Goal: Task Accomplishment & Management: Manage account settings

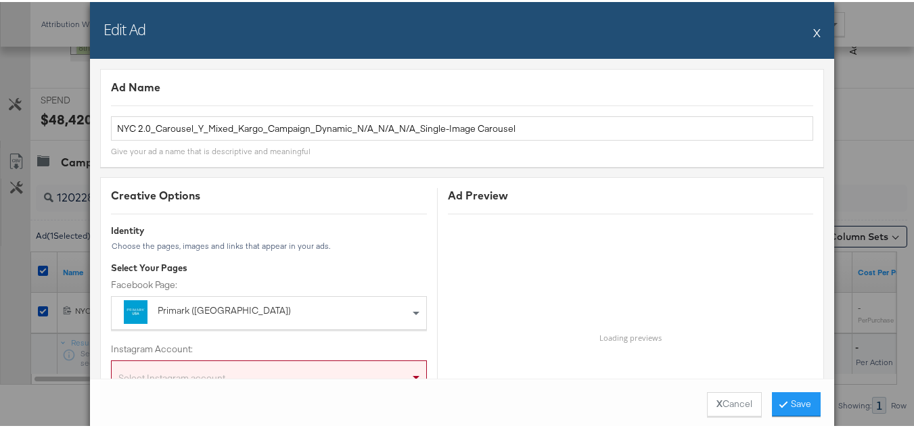
scroll to position [1396, 0]
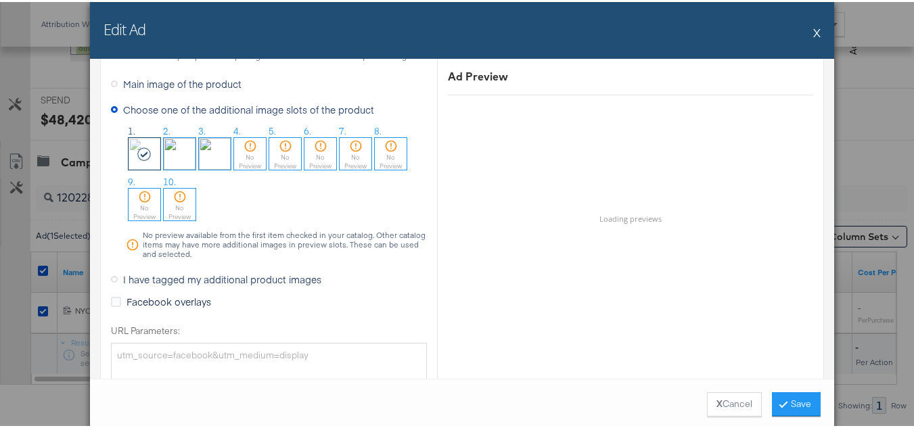
click at [813, 34] on button "X" at bounding box center [816, 30] width 7 height 27
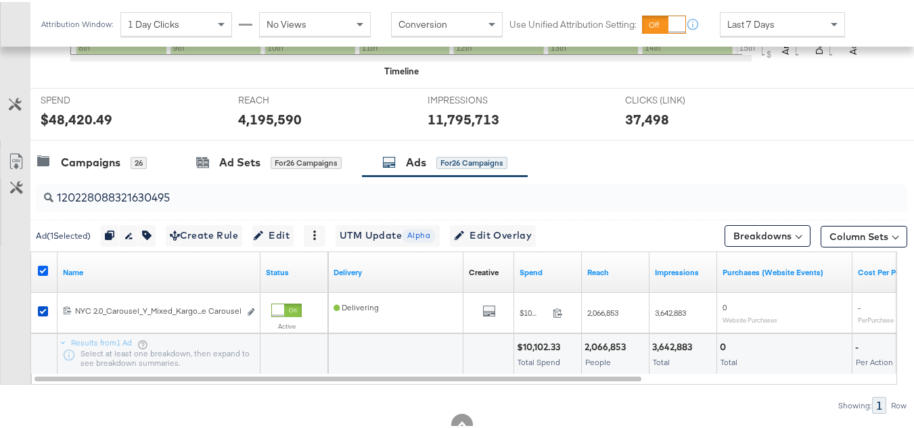
click at [43, 269] on icon at bounding box center [43, 269] width 10 height 10
click at [0, 0] on input "checkbox" at bounding box center [0, 0] width 0 height 0
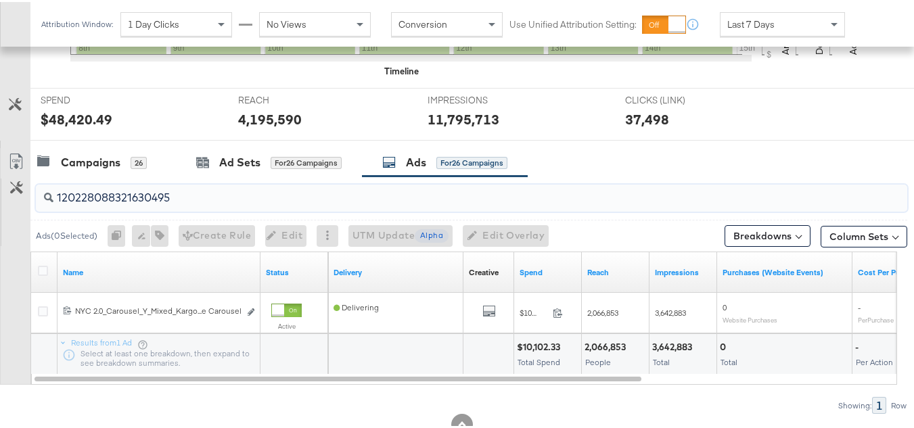
click at [137, 193] on input "120228088321630495" at bounding box center [441, 190] width 777 height 26
paste input "4"
type input "120228088321640495"
click at [39, 267] on icon at bounding box center [43, 269] width 10 height 10
click at [0, 0] on input "checkbox" at bounding box center [0, 0] width 0 height 0
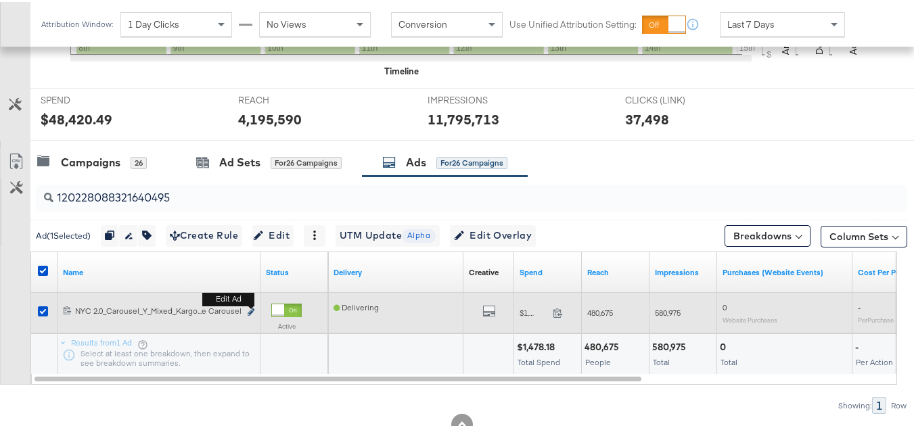
click at [248, 307] on button "Edit ad" at bounding box center [251, 311] width 8 height 14
click at [250, 310] on icon "link" at bounding box center [251, 309] width 7 height 7
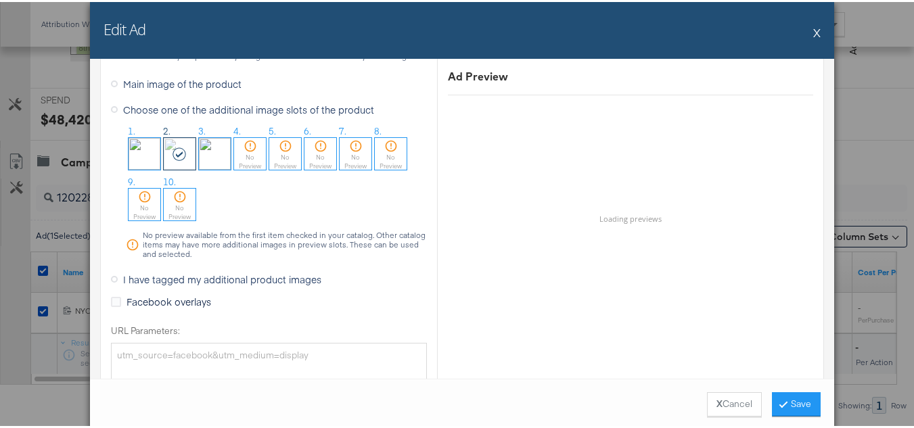
click at [813, 32] on button "X" at bounding box center [816, 30] width 7 height 27
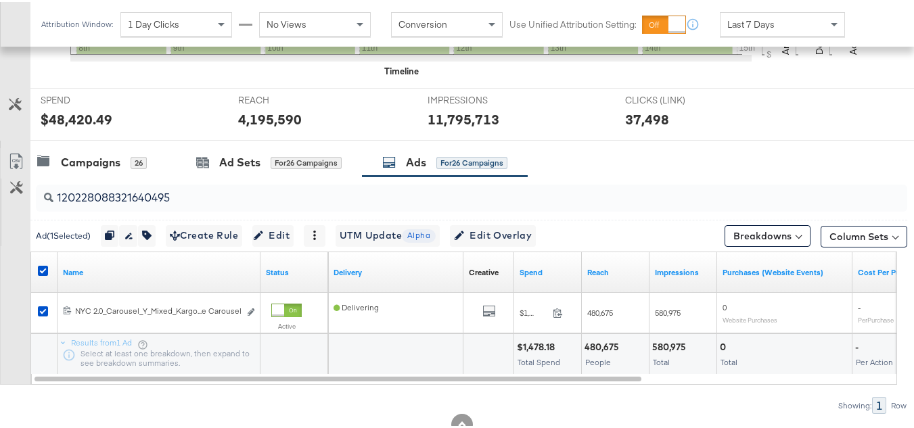
click at [37, 264] on div at bounding box center [44, 270] width 25 height 24
click at [44, 267] on icon at bounding box center [43, 269] width 10 height 10
click at [0, 0] on input "checkbox" at bounding box center [0, 0] width 0 height 0
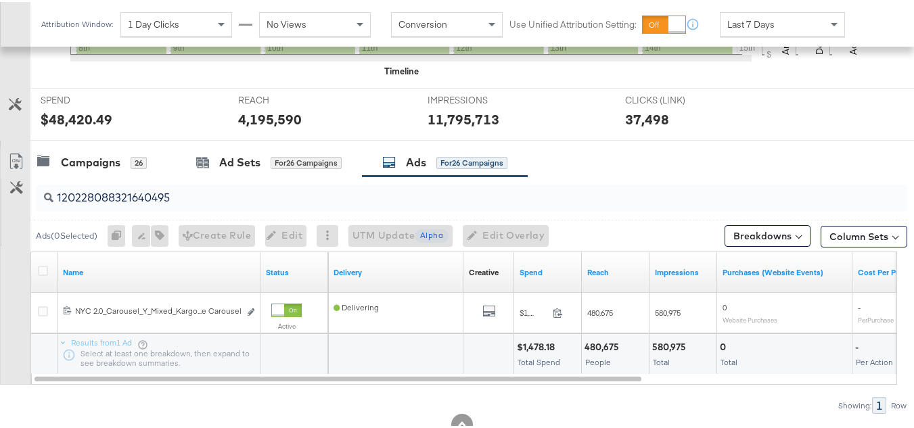
click at [216, 192] on input "120228088321640495" at bounding box center [441, 190] width 777 height 26
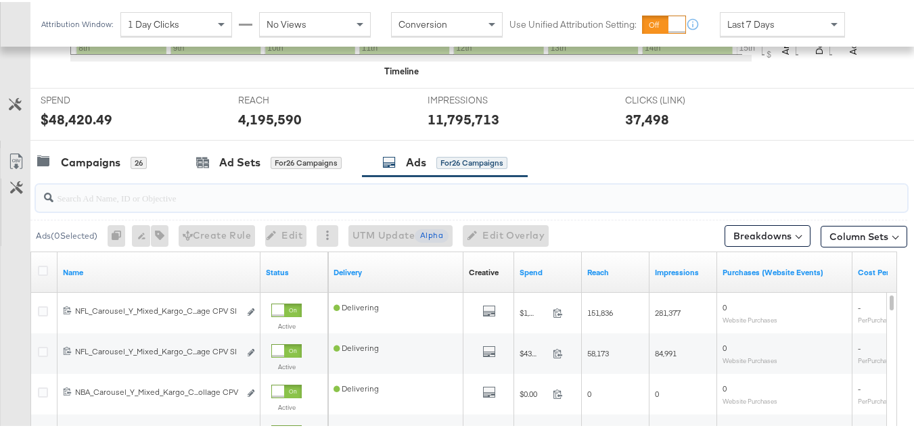
click at [117, 189] on input "search" at bounding box center [441, 190] width 777 height 26
paste input "120228088321680495"
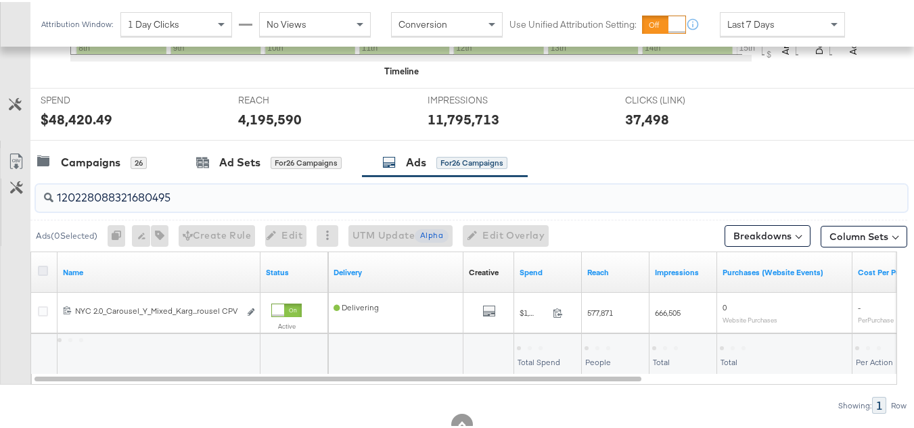
type input "120228088321680495"
click at [45, 273] on icon at bounding box center [43, 269] width 10 height 10
click at [0, 0] on input "checkbox" at bounding box center [0, 0] width 0 height 0
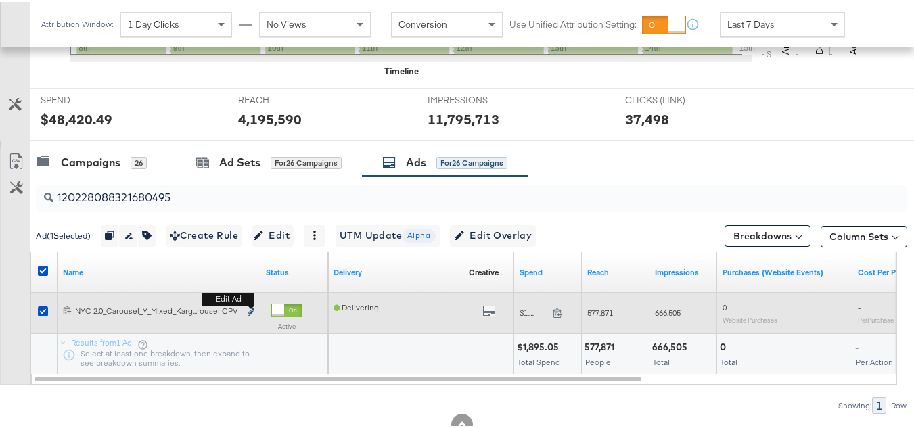
click at [248, 312] on icon "link" at bounding box center [251, 309] width 7 height 7
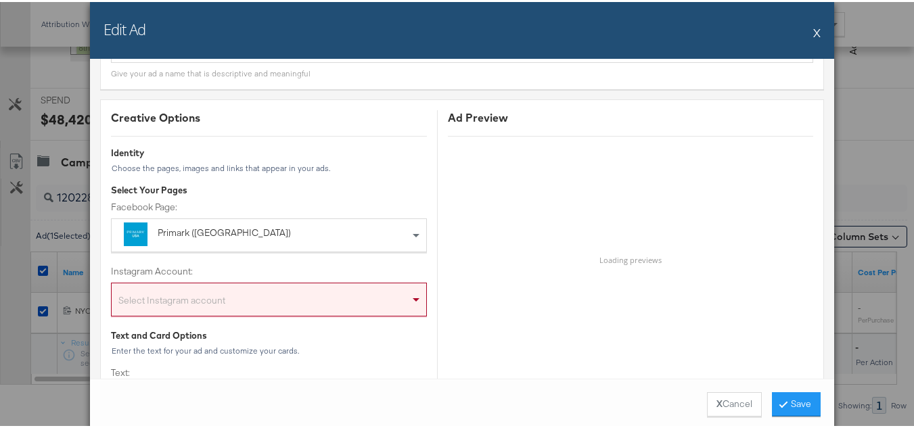
scroll to position [0, 0]
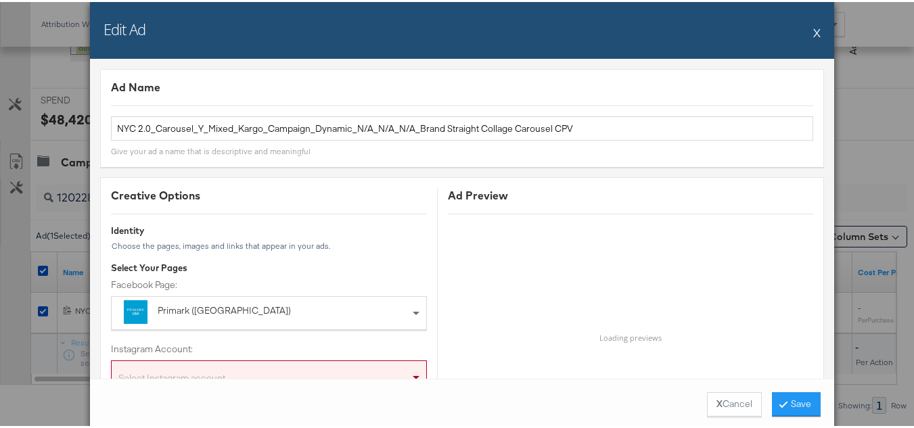
click at [813, 40] on button "X" at bounding box center [816, 30] width 7 height 27
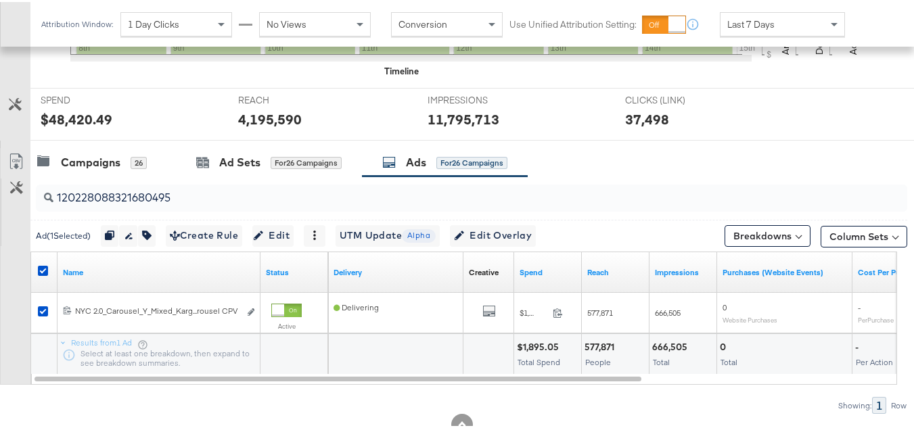
click at [40, 274] on div at bounding box center [45, 271] width 14 height 14
click at [43, 266] on icon at bounding box center [43, 269] width 10 height 10
click at [0, 0] on input "checkbox" at bounding box center [0, 0] width 0 height 0
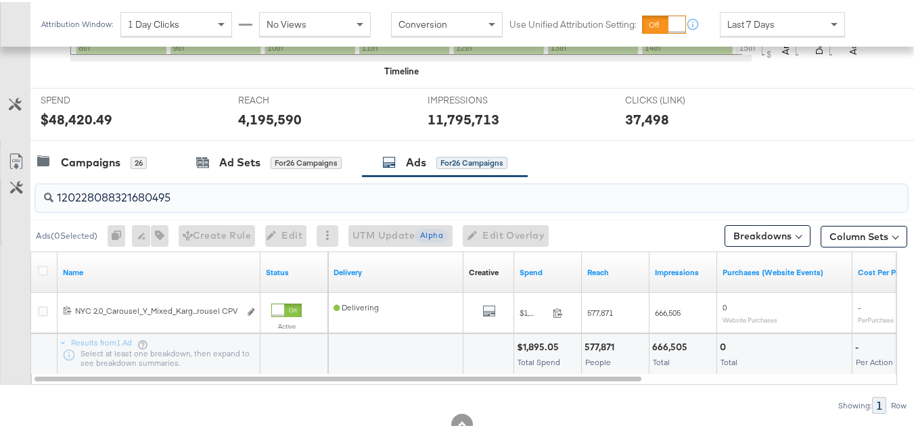
click at [185, 187] on input "120228088321680495" at bounding box center [441, 190] width 777 height 26
click at [39, 262] on div at bounding box center [44, 270] width 25 height 24
click at [42, 273] on icon at bounding box center [43, 269] width 10 height 10
click at [0, 0] on input "checkbox" at bounding box center [0, 0] width 0 height 0
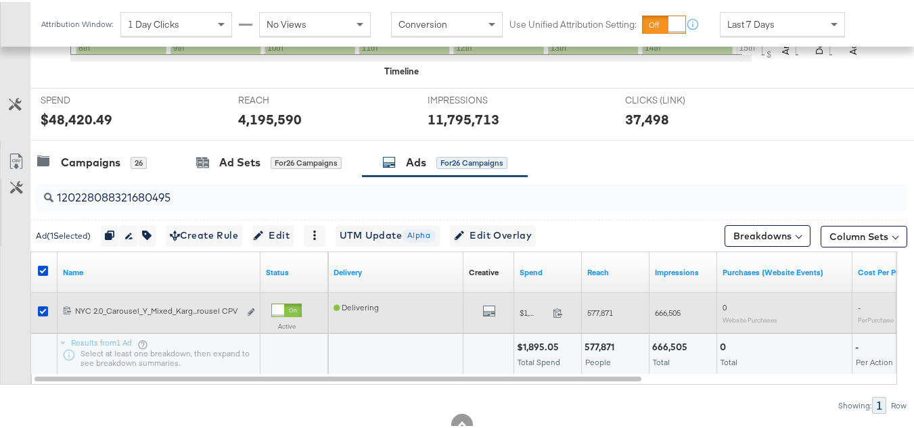
click at [246, 313] on div "Edit ad" at bounding box center [247, 311] width 16 height 14
click at [252, 311] on icon "link" at bounding box center [251, 309] width 7 height 7
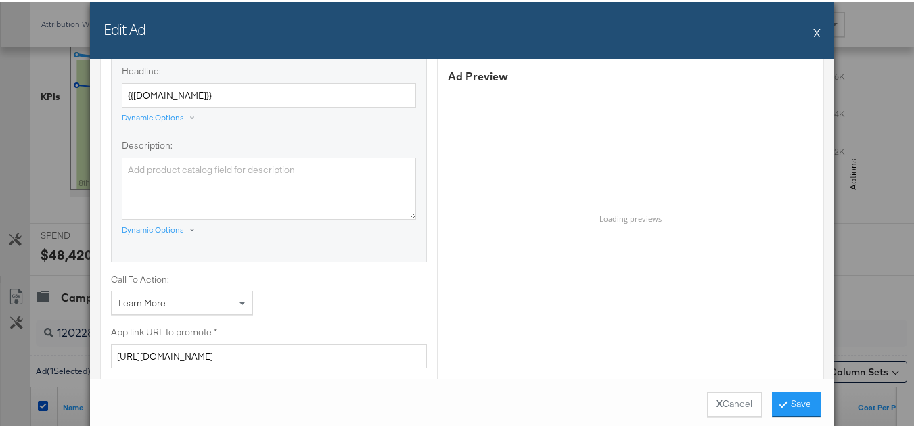
scroll to position [1015, 0]
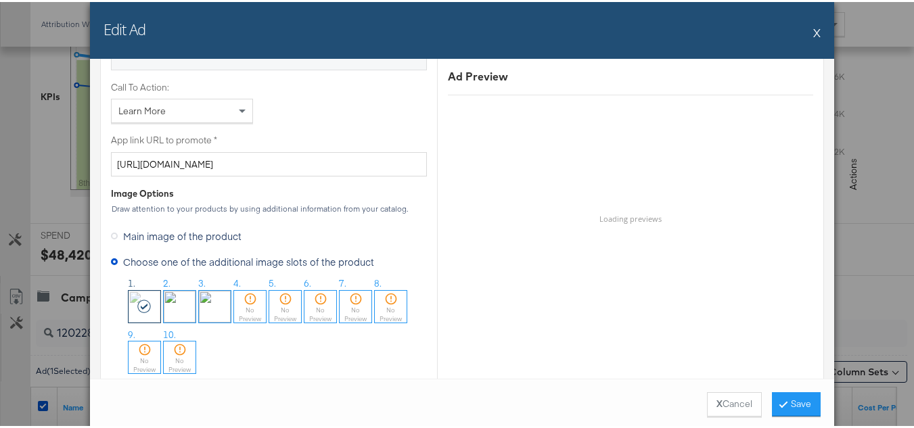
click at [813, 32] on button "X" at bounding box center [816, 30] width 7 height 27
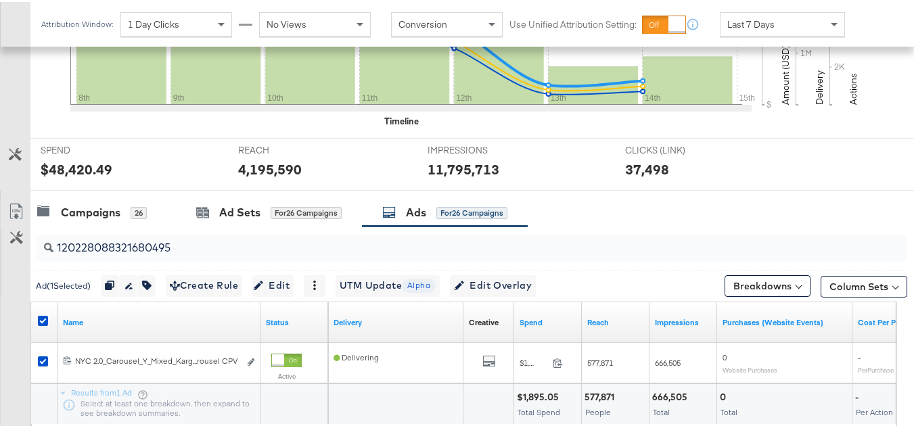
scroll to position [473, 0]
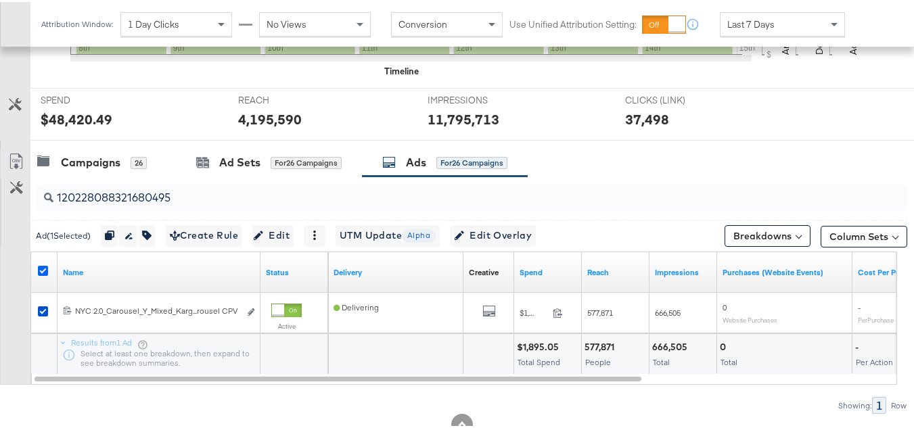
click at [40, 268] on icon at bounding box center [43, 269] width 10 height 10
click at [0, 0] on input "checkbox" at bounding box center [0, 0] width 0 height 0
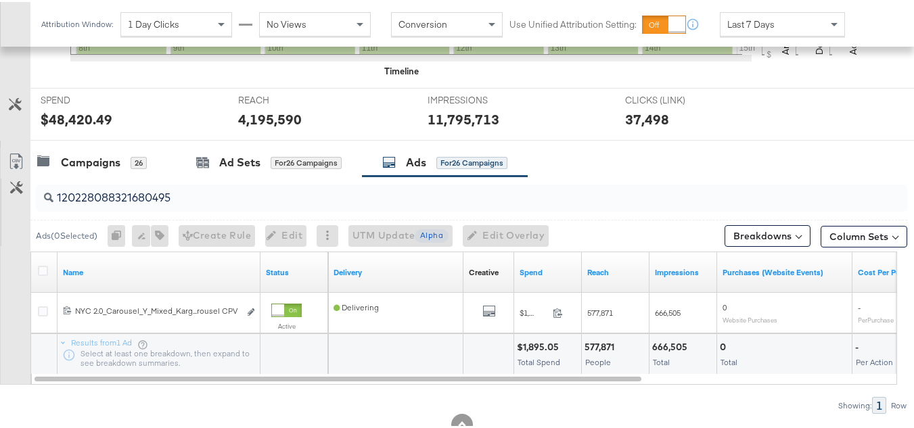
click at [145, 208] on div "120228088321680495" at bounding box center [471, 196] width 871 height 27
click at [147, 198] on input "120228088321680495" at bounding box center [441, 190] width 777 height 26
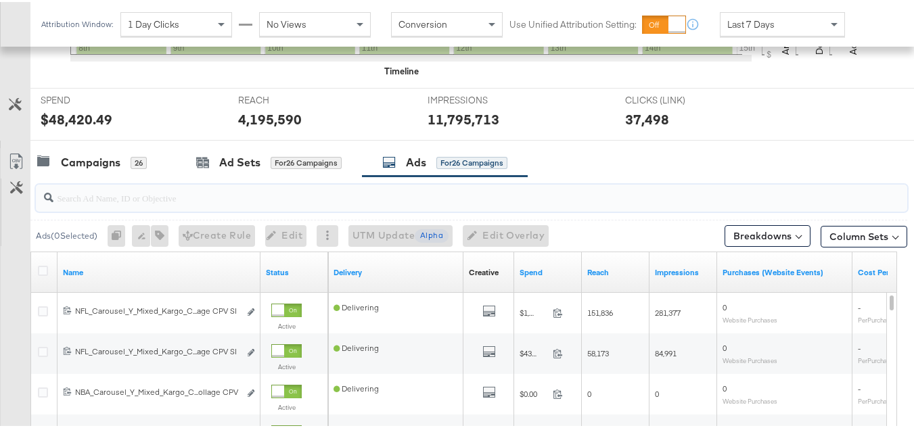
click at [148, 193] on input "search" at bounding box center [441, 190] width 777 height 26
paste input "120228909552330495"
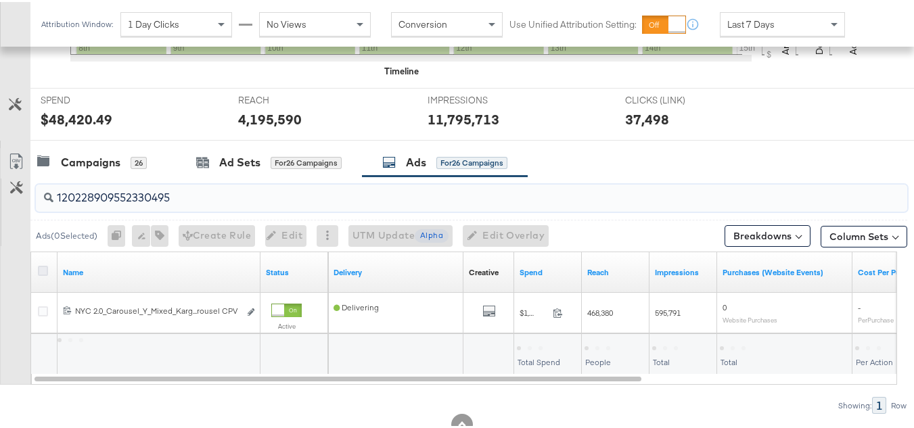
type input "120228909552330495"
click at [39, 271] on icon at bounding box center [43, 269] width 10 height 10
click at [0, 0] on input "checkbox" at bounding box center [0, 0] width 0 height 0
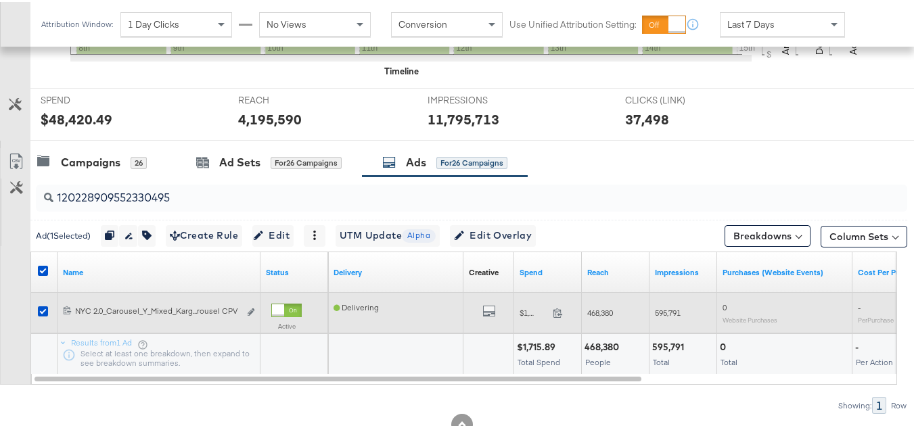
click at [245, 308] on div "Edit ad" at bounding box center [247, 311] width 16 height 14
click at [255, 307] on div "120228909552330495 NYC 2.0_Carousel_Y_Mixed_Kargo_Campaign_Dynamic_N/A_N/A_N/A_…" at bounding box center [158, 310] width 203 height 25
click at [253, 308] on button "Edit ad" at bounding box center [251, 311] width 8 height 14
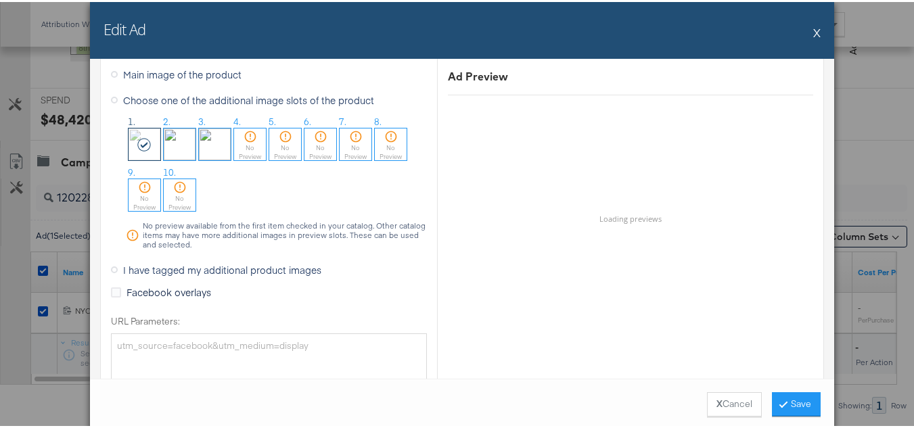
scroll to position [1261, 0]
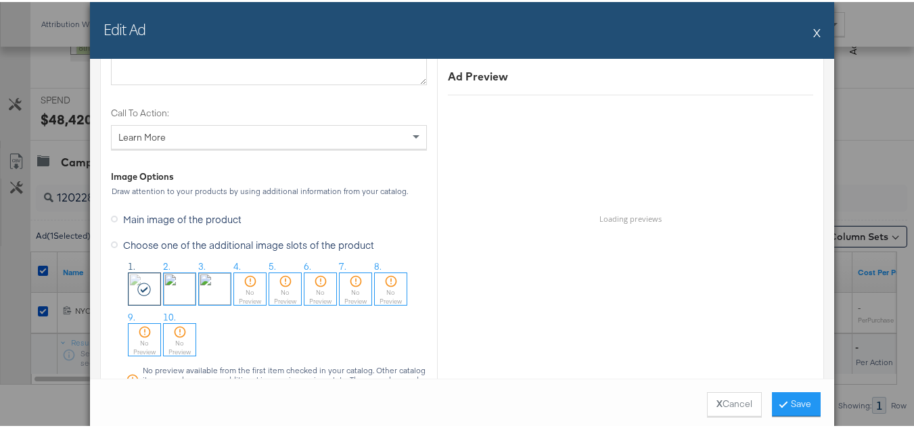
click at [815, 36] on button "X" at bounding box center [816, 30] width 7 height 27
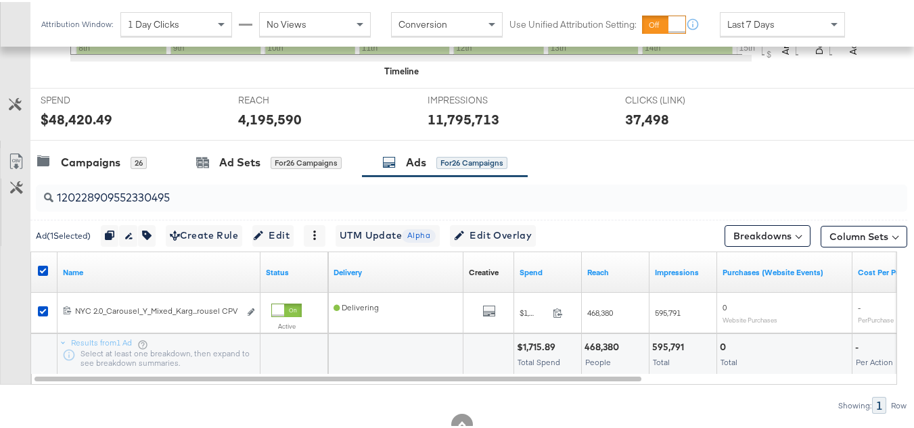
click at [37, 262] on div at bounding box center [44, 270] width 25 height 24
click at [41, 266] on icon at bounding box center [43, 269] width 10 height 10
click at [0, 0] on input "checkbox" at bounding box center [0, 0] width 0 height 0
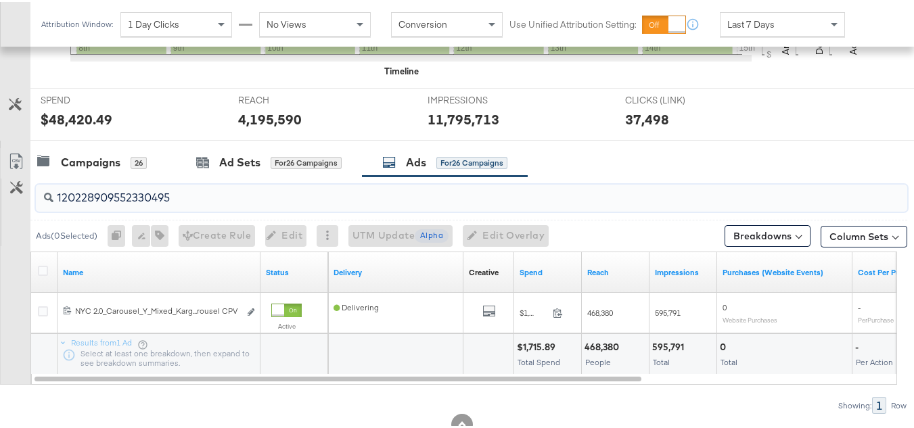
click at [179, 187] on input "120228909552330495" at bounding box center [441, 190] width 777 height 26
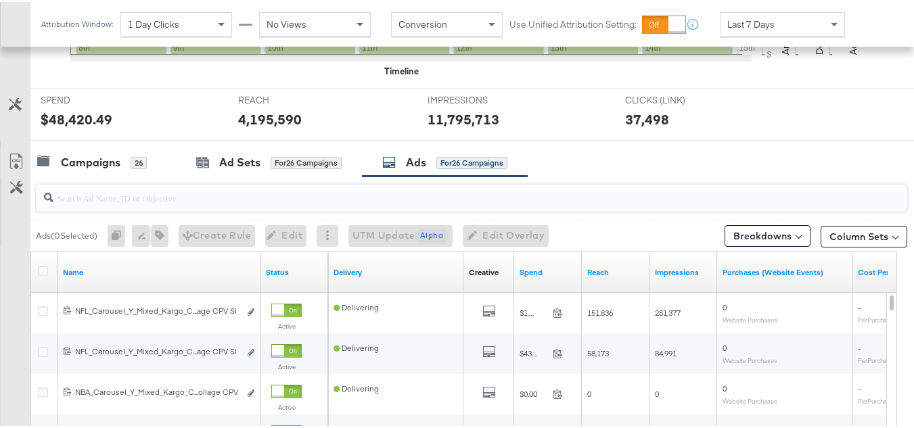
paste input "120230254440930495"
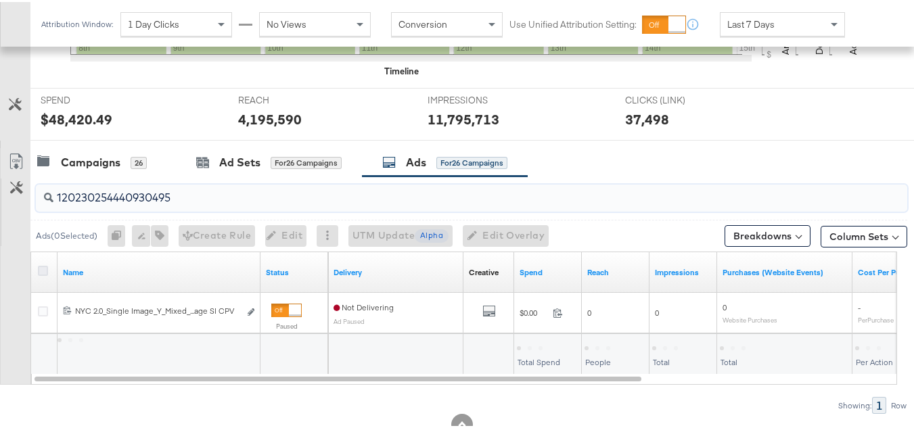
type input "120230254440930495"
click at [45, 268] on icon at bounding box center [43, 269] width 10 height 10
click at [0, 0] on input "checkbox" at bounding box center [0, 0] width 0 height 0
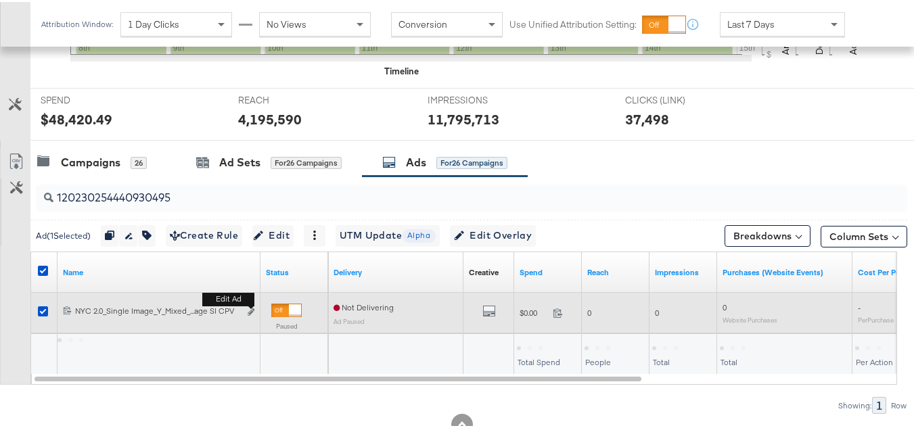
click at [252, 304] on b "Edit ad" at bounding box center [228, 297] width 52 height 14
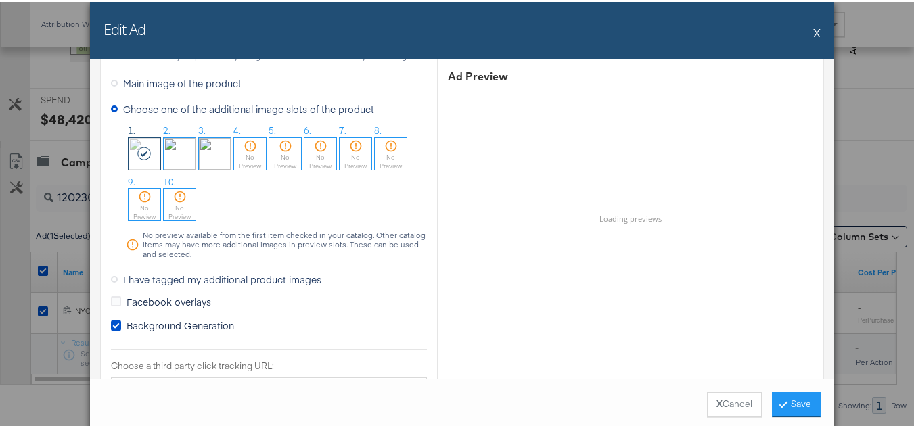
scroll to position [1218, 0]
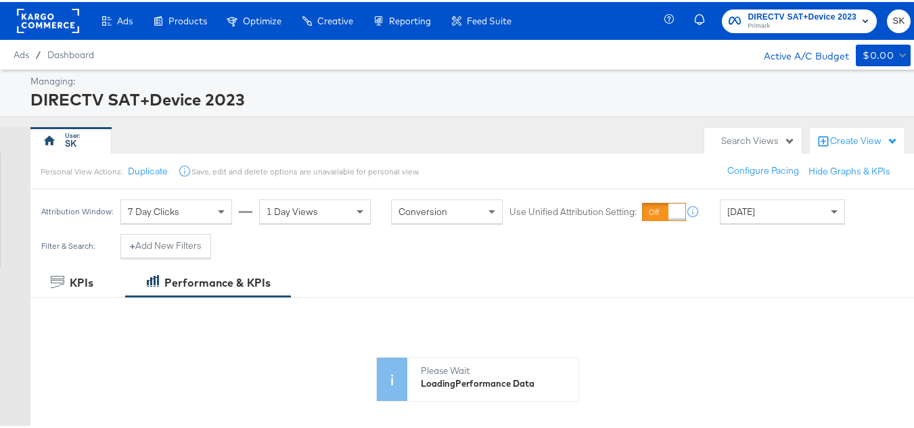
click at [57, 22] on rect at bounding box center [48, 19] width 62 height 24
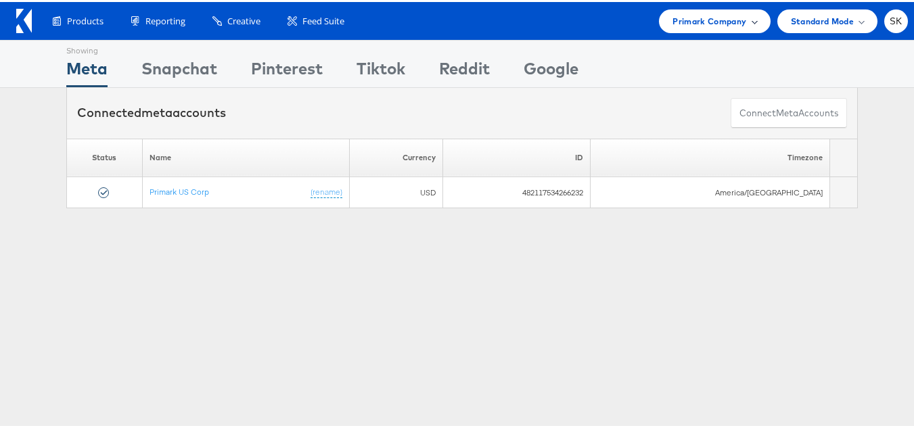
click at [691, 9] on div "Primark Company" at bounding box center [714, 19] width 111 height 24
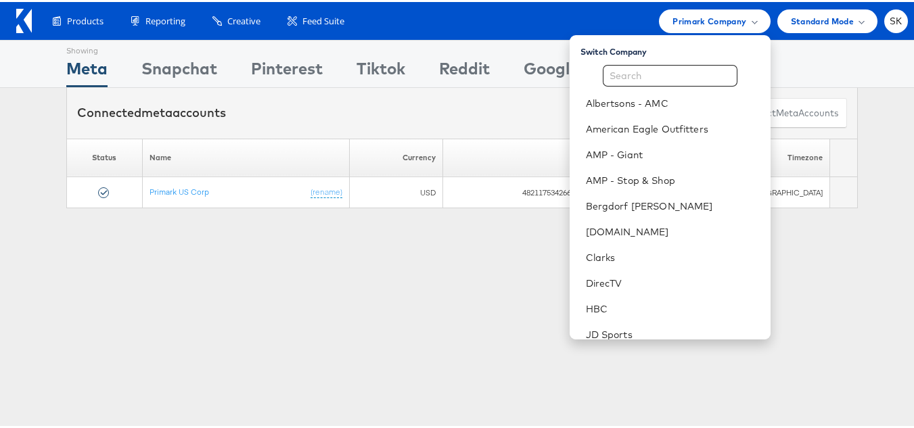
scroll to position [135, 0]
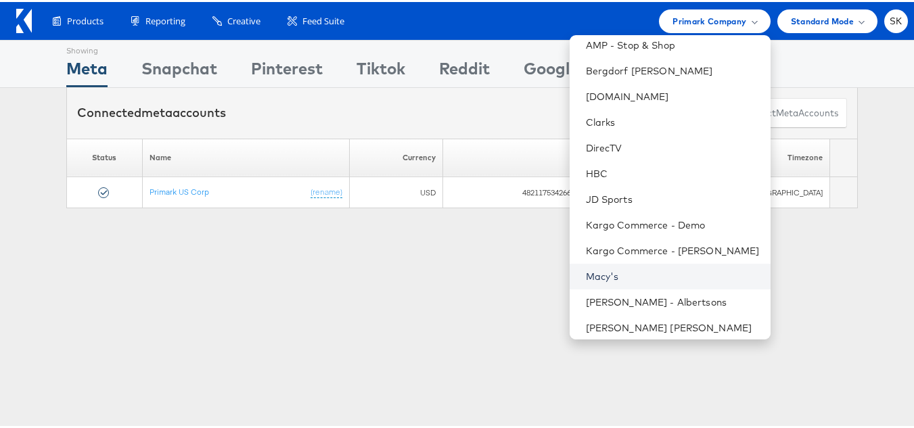
click at [601, 270] on link "Macy's" at bounding box center [673, 275] width 174 height 14
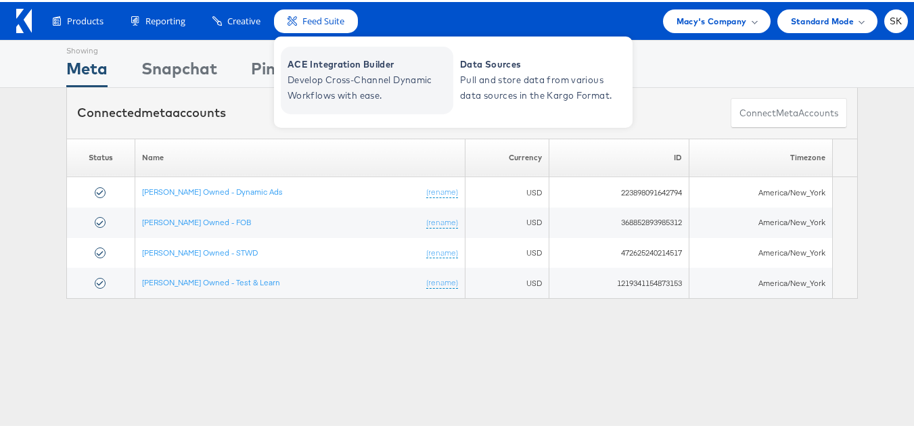
click at [329, 66] on span "ACE Integration Builder" at bounding box center [368, 63] width 162 height 16
